Goal: Task Accomplishment & Management: Use online tool/utility

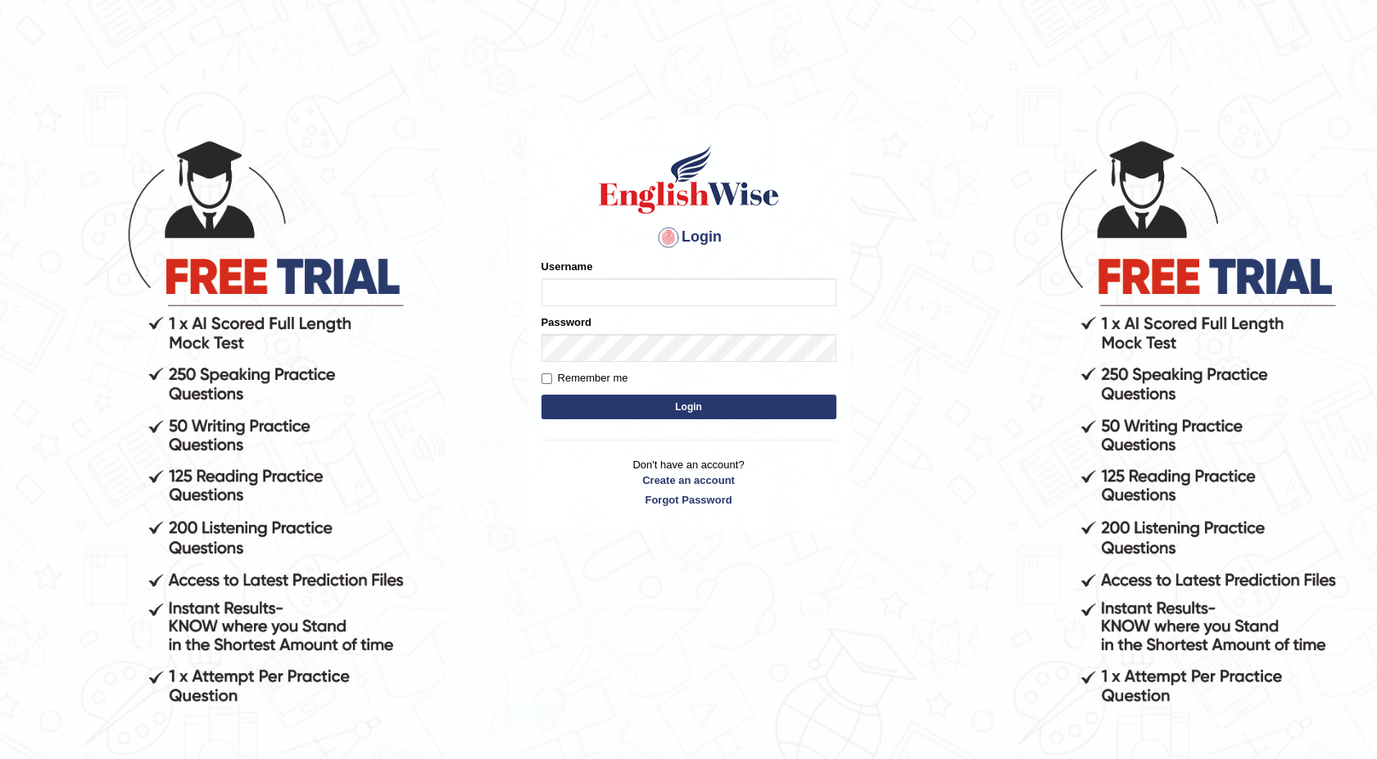
type input "maureen_parramatta"
click at [571, 410] on button "Login" at bounding box center [689, 407] width 295 height 25
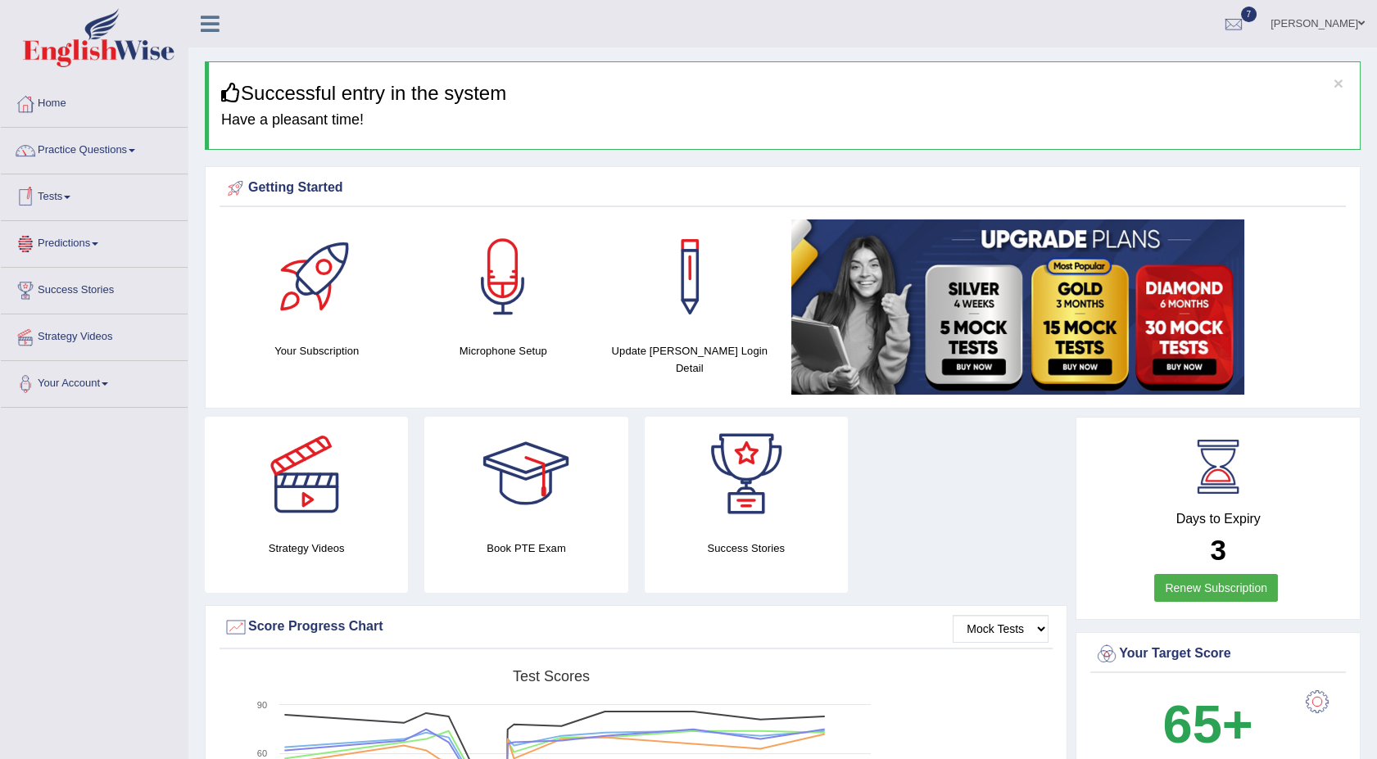
click at [70, 193] on link "Tests" at bounding box center [94, 195] width 187 height 41
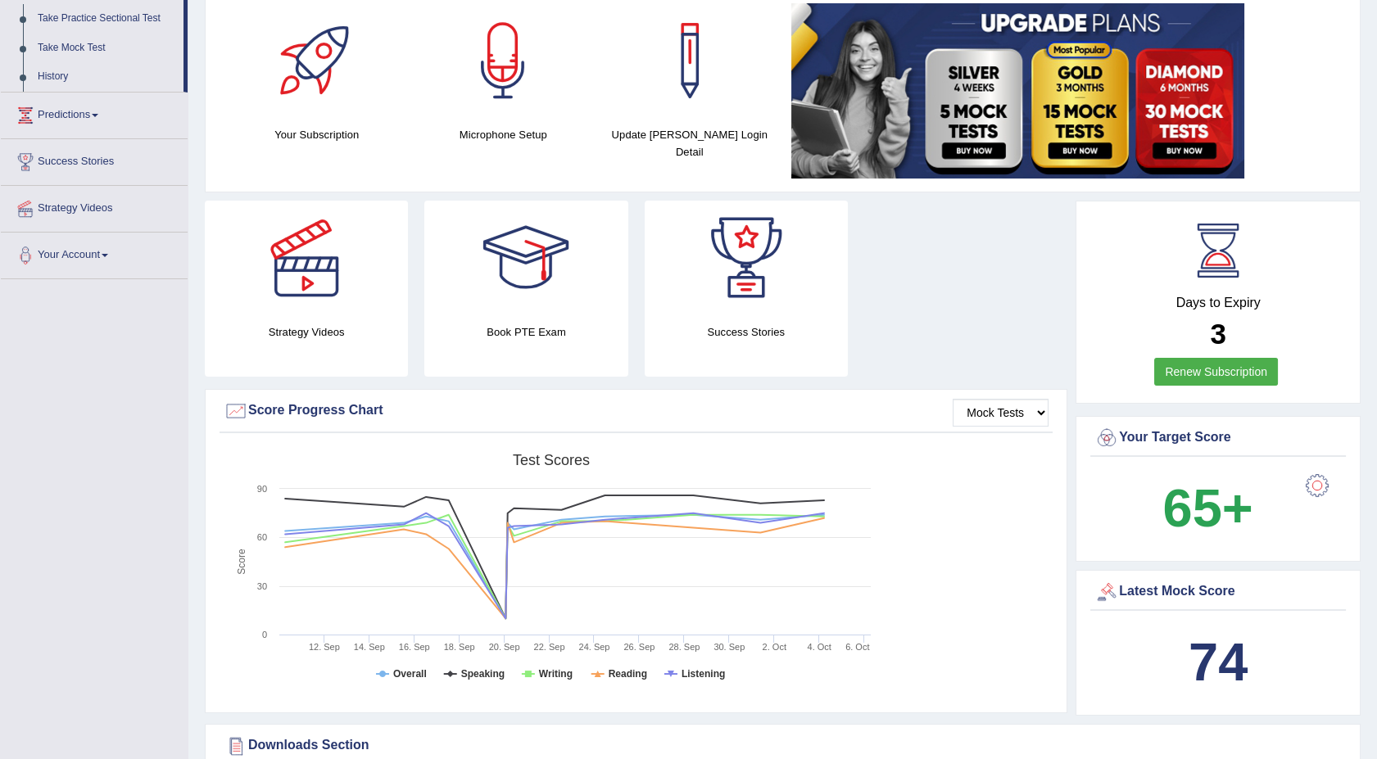
scroll to position [218, 0]
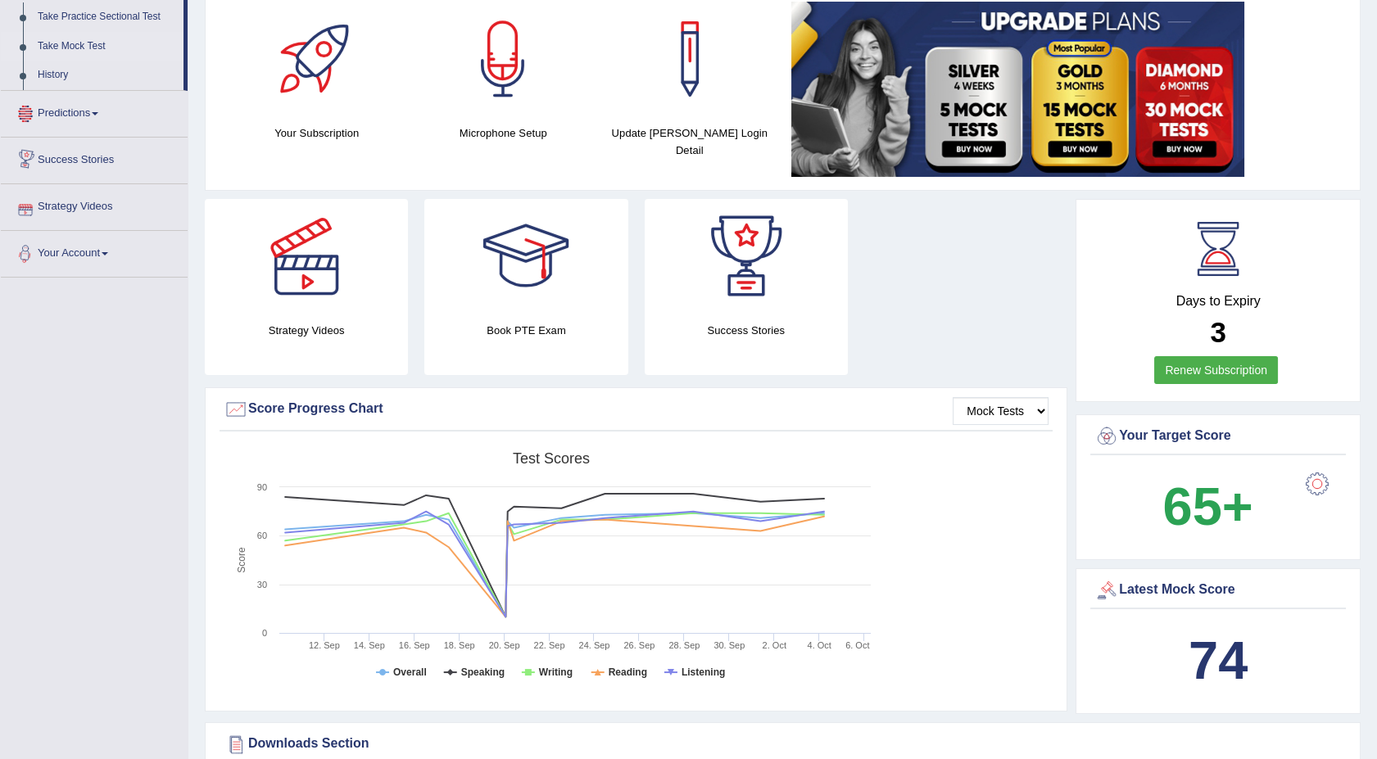
click at [43, 49] on link "Take Mock Test" at bounding box center [106, 46] width 153 height 29
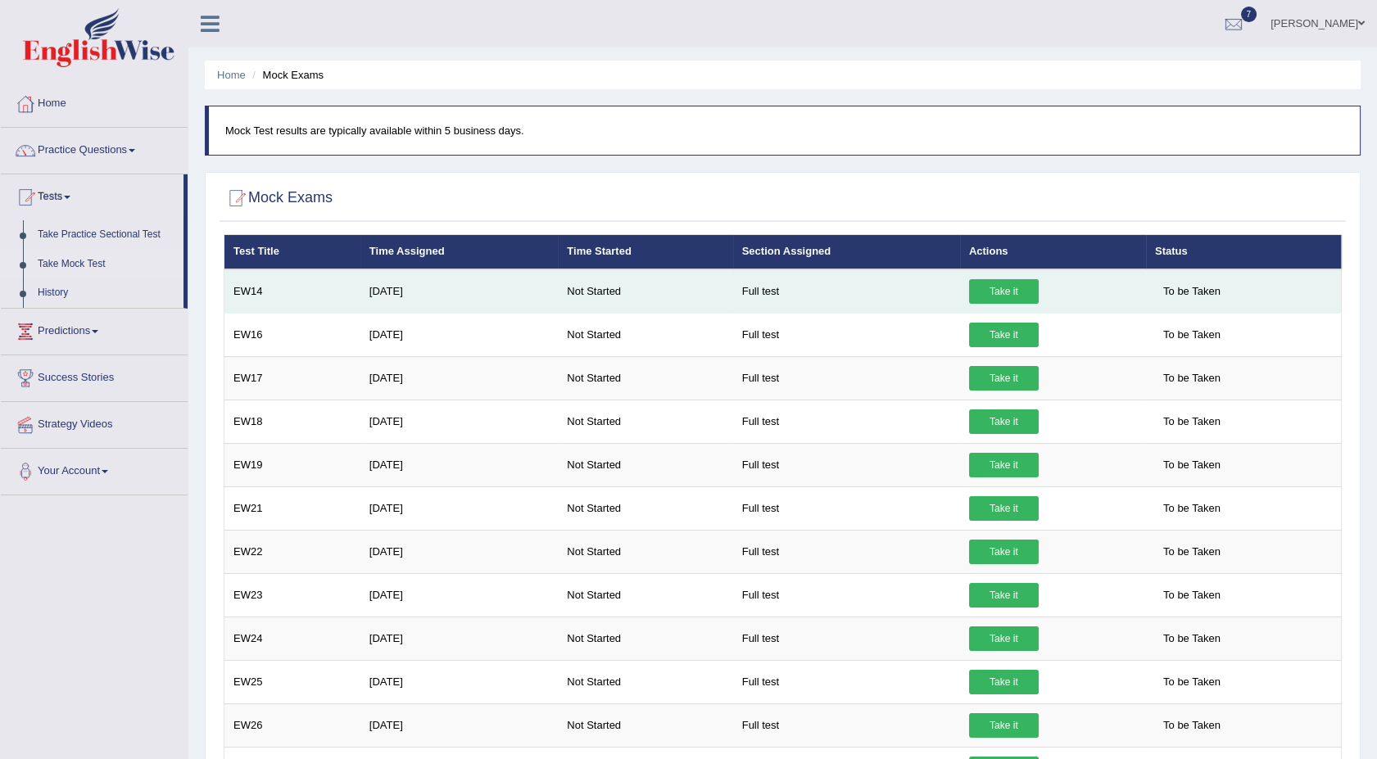
click at [988, 288] on link "Take it" at bounding box center [1004, 291] width 70 height 25
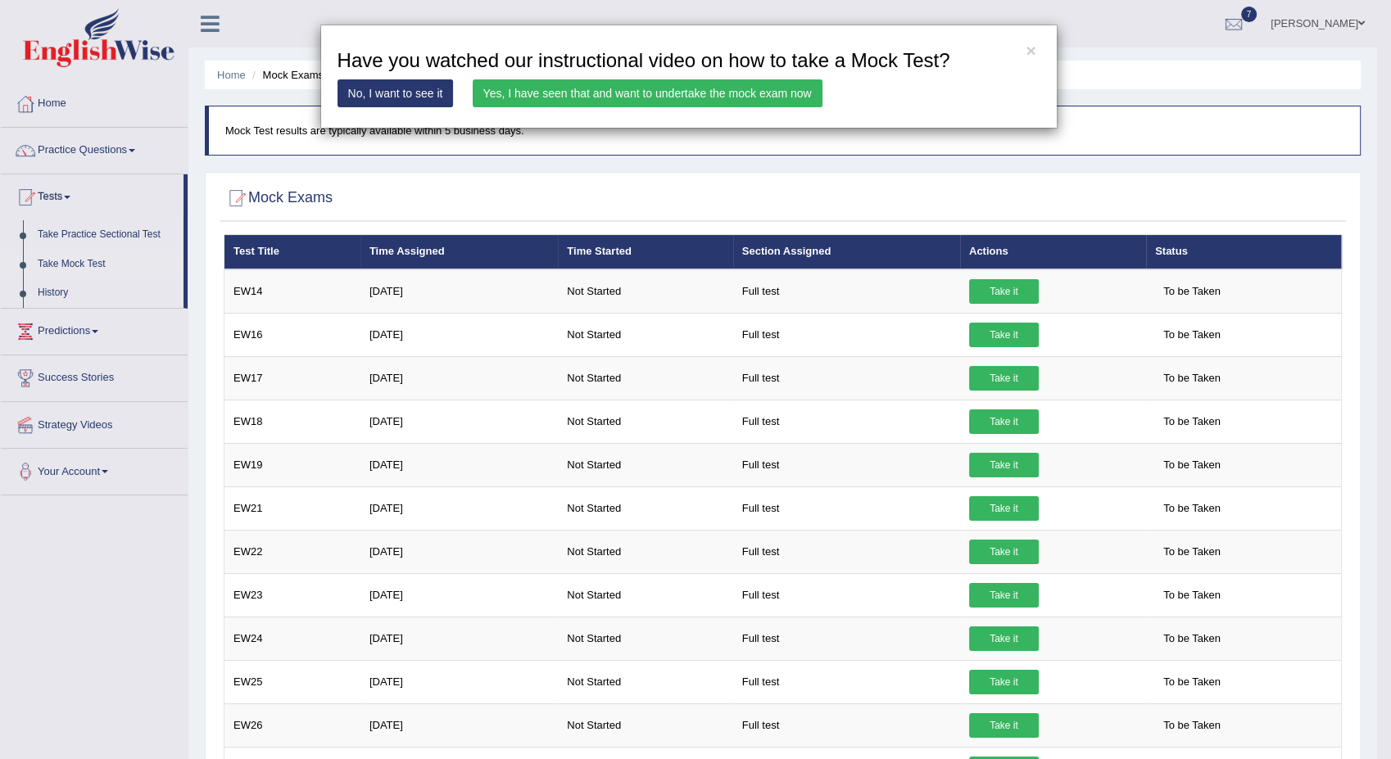
click at [670, 92] on link "Yes, I have seen that and want to undertake the mock exam now" at bounding box center [648, 93] width 350 height 28
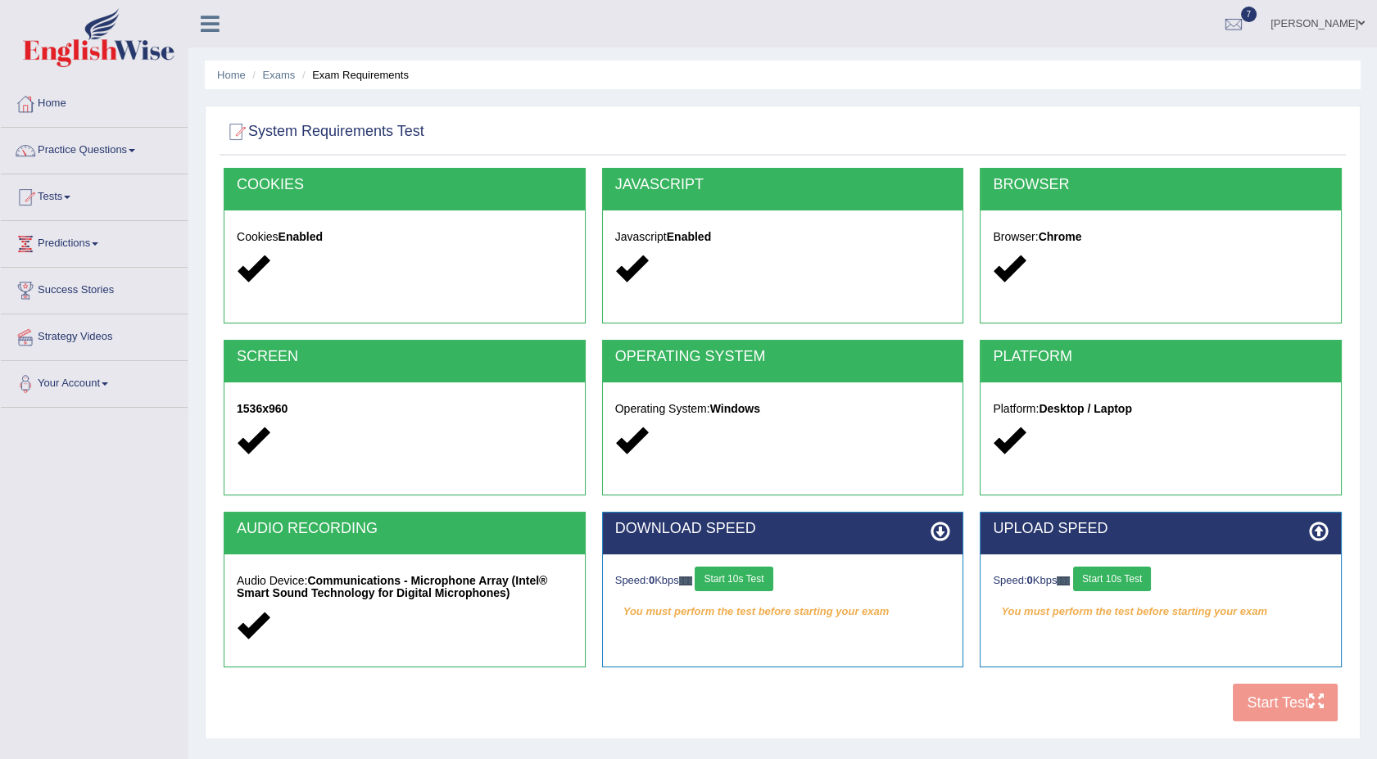
click at [728, 583] on button "Start 10s Test" at bounding box center [734, 579] width 78 height 25
click at [1121, 578] on button "Start 10s Test" at bounding box center [1112, 579] width 78 height 25
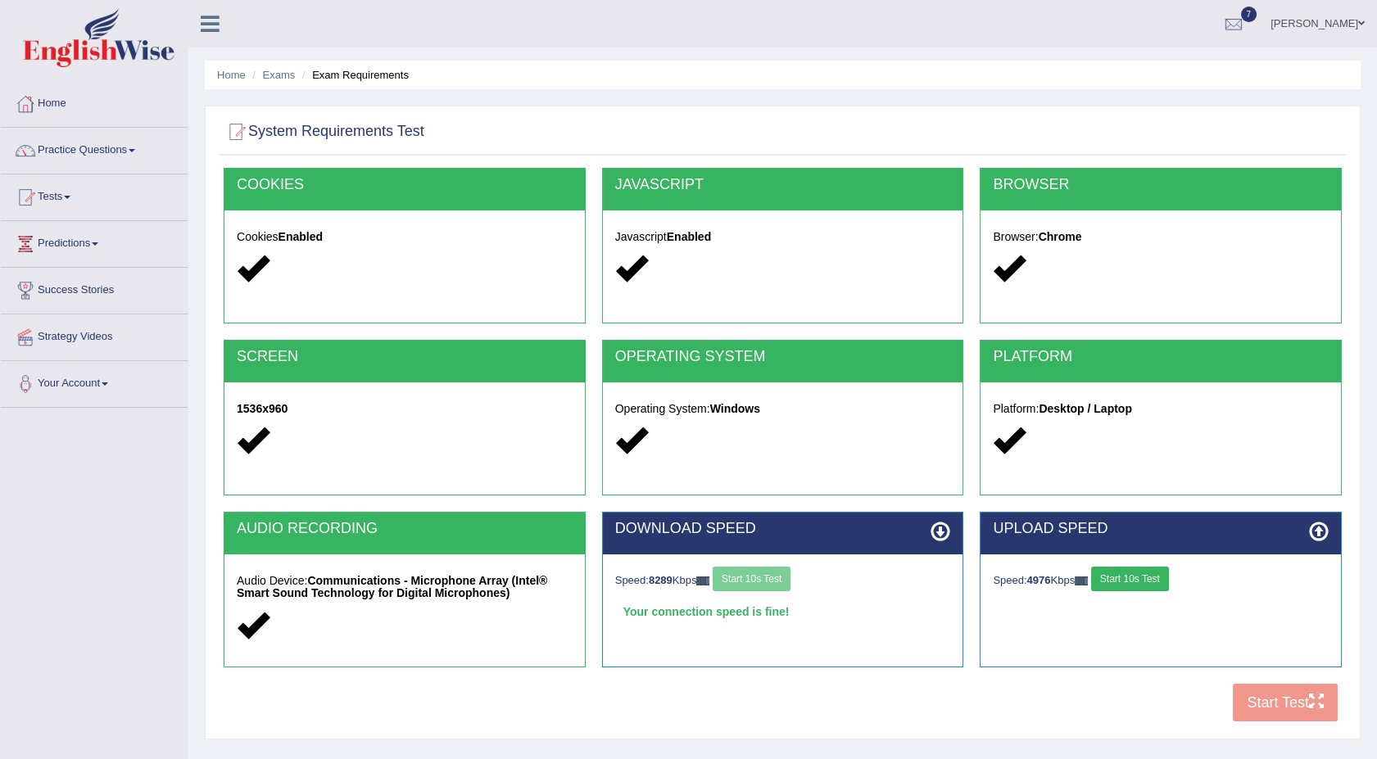
click at [1118, 577] on button "Start 10s Test" at bounding box center [1130, 579] width 78 height 25
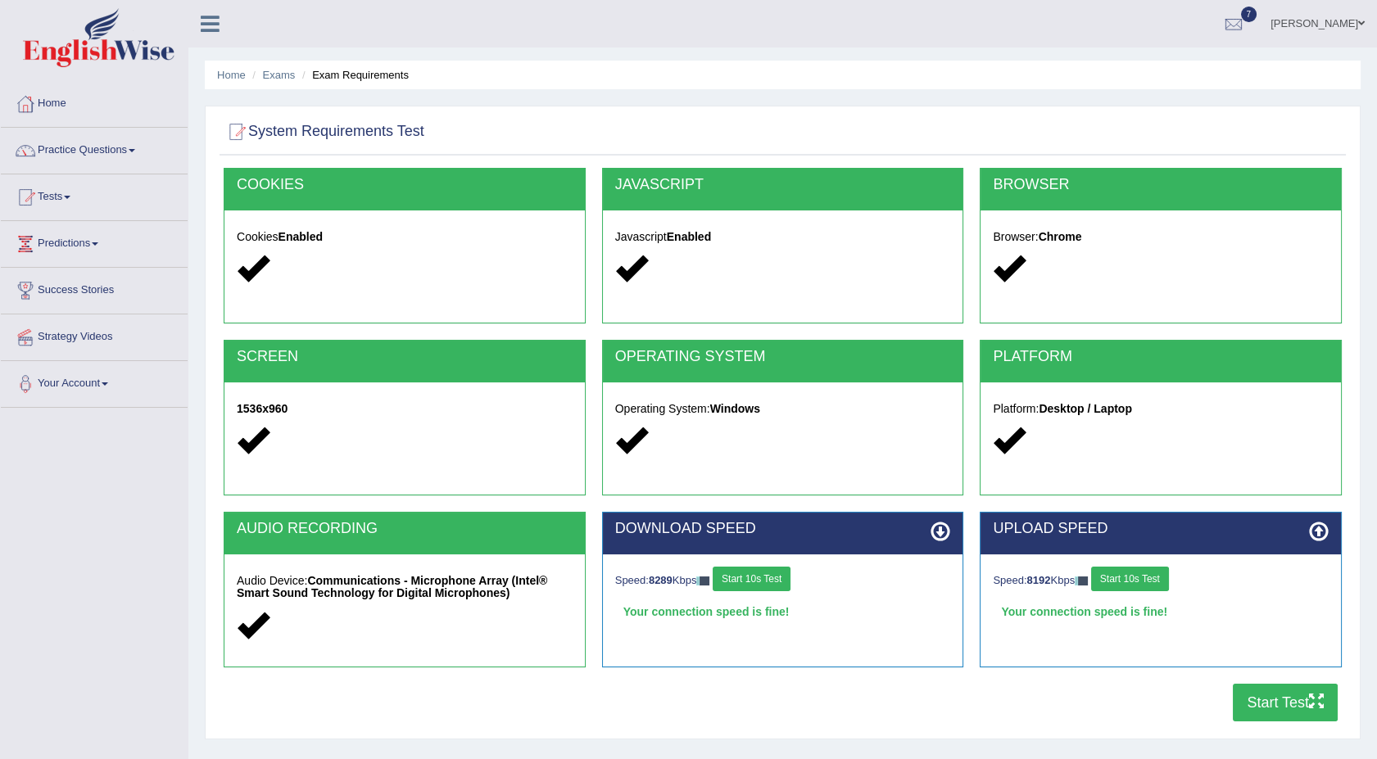
click at [1254, 705] on button "Start Test" at bounding box center [1285, 703] width 105 height 38
